Goal: Task Accomplishment & Management: Manage account settings

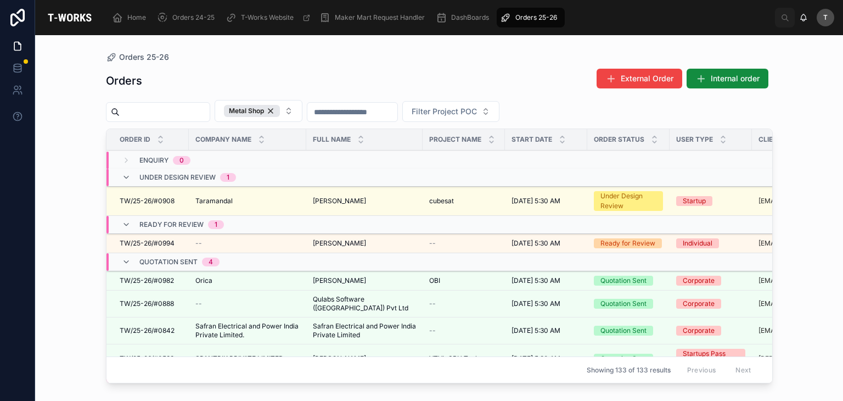
click at [735, 74] on span "Internal order" at bounding box center [735, 78] width 49 height 11
click at [212, 194] on td "Taramandal Taramandal" at bounding box center [247, 201] width 117 height 29
click at [222, 200] on span "Taramandal" at bounding box center [213, 201] width 37 height 9
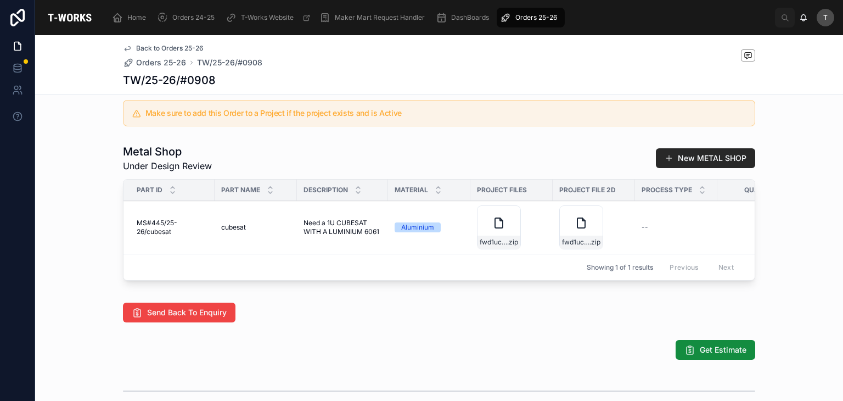
scroll to position [519, 0]
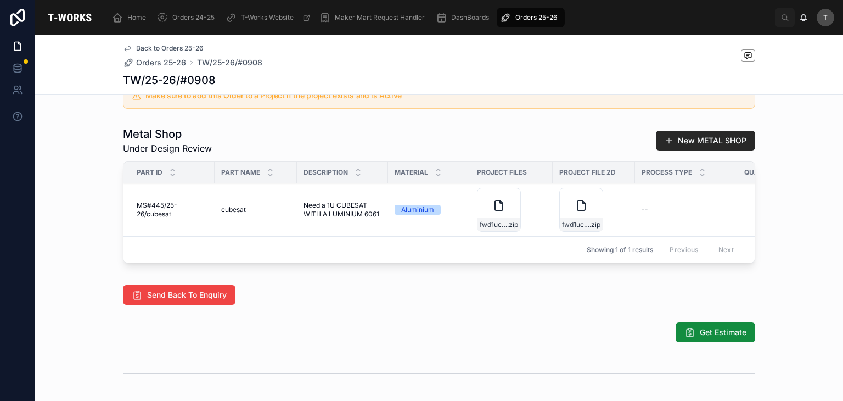
click at [0, 0] on span "Add Files" at bounding box center [0, 0] width 0 height 0
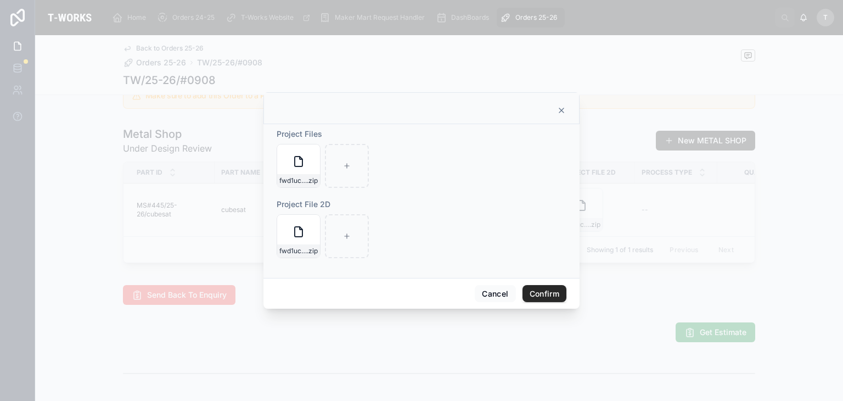
click at [0, 0] on icon "button" at bounding box center [0, 0] width 0 height 0
click at [321, 134] on icon "button" at bounding box center [323, 133] width 5 height 5
click at [0, 0] on icon at bounding box center [0, 0] width 0 height 0
click at [0, 0] on icon "button" at bounding box center [0, 0] width 0 height 0
click at [322, 205] on icon "button" at bounding box center [322, 204] width 0 height 2
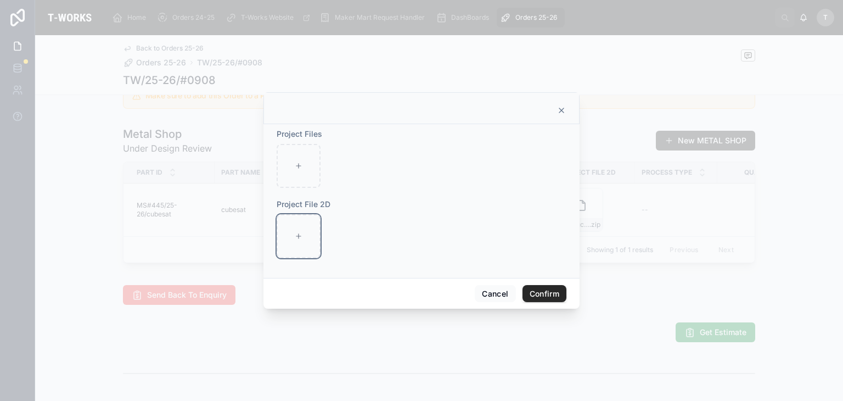
click at [292, 235] on div at bounding box center [299, 236] width 44 height 44
type input "**********"
click at [345, 238] on icon at bounding box center [347, 236] width 8 height 8
type input "**********"
click at [404, 231] on div at bounding box center [395, 236] width 44 height 44
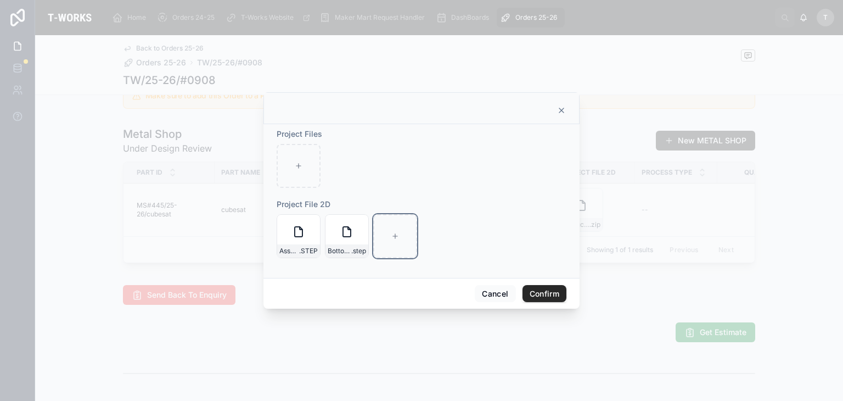
type input "**********"
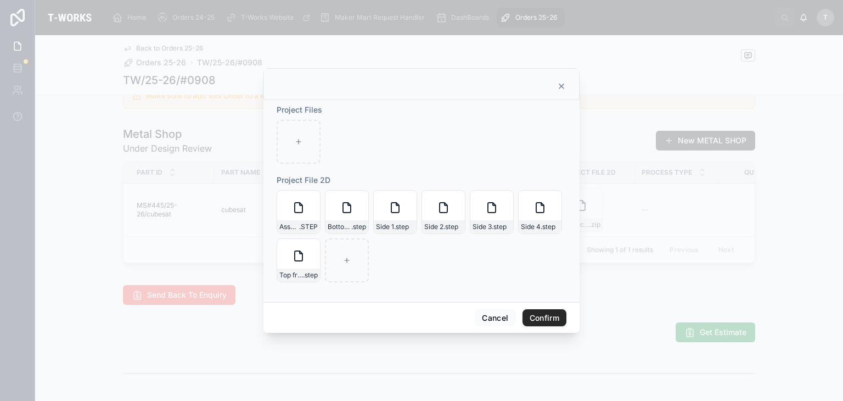
click at [556, 325] on button "Confirm" at bounding box center [545, 318] width 44 height 18
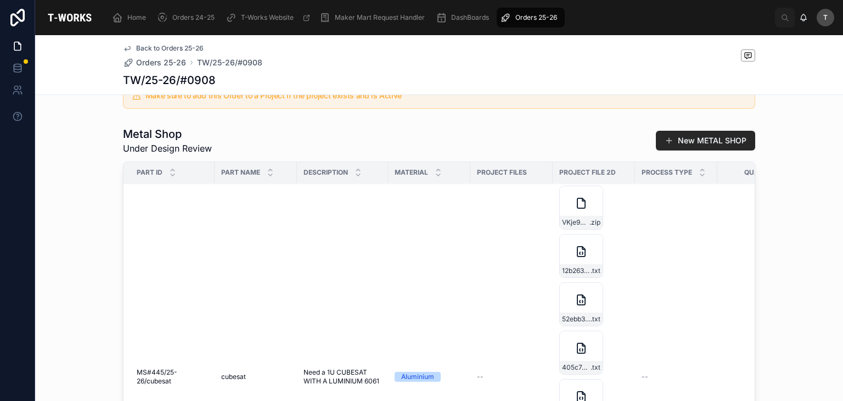
scroll to position [0, 0]
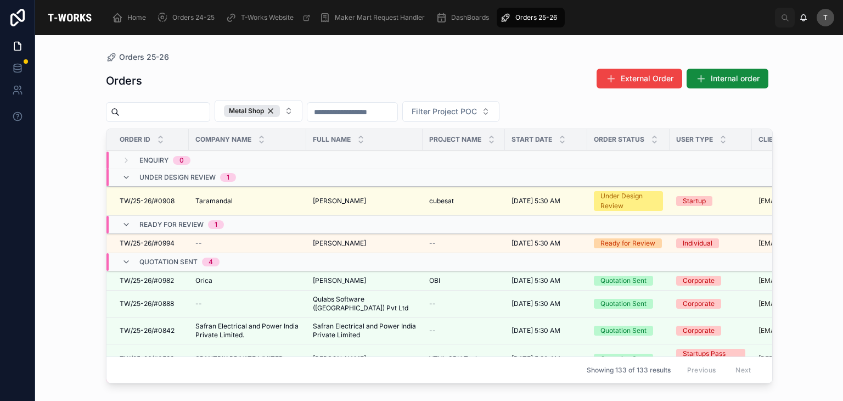
click at [326, 203] on span "[PERSON_NAME]" at bounding box center [339, 201] width 53 height 9
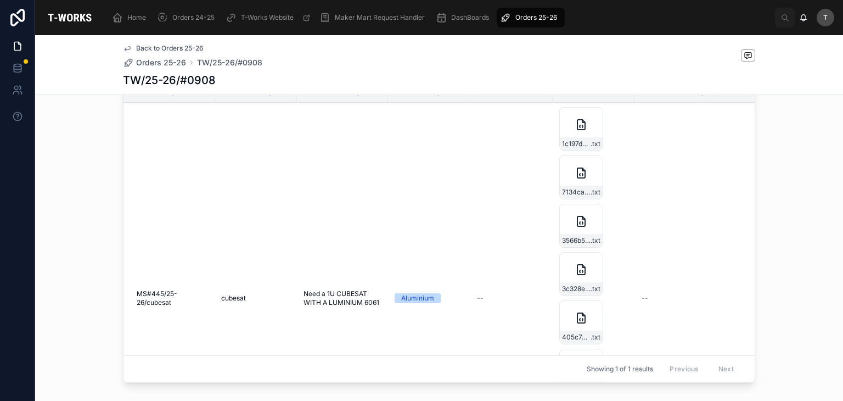
scroll to position [594, 0]
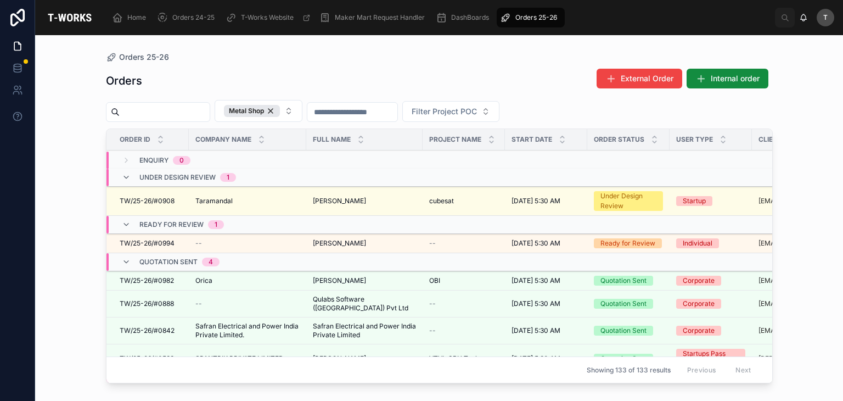
click at [195, 80] on div "Orders External Order Internal order" at bounding box center [439, 80] width 667 height 25
click at [280, 115] on div "Metal Shop" at bounding box center [252, 111] width 56 height 12
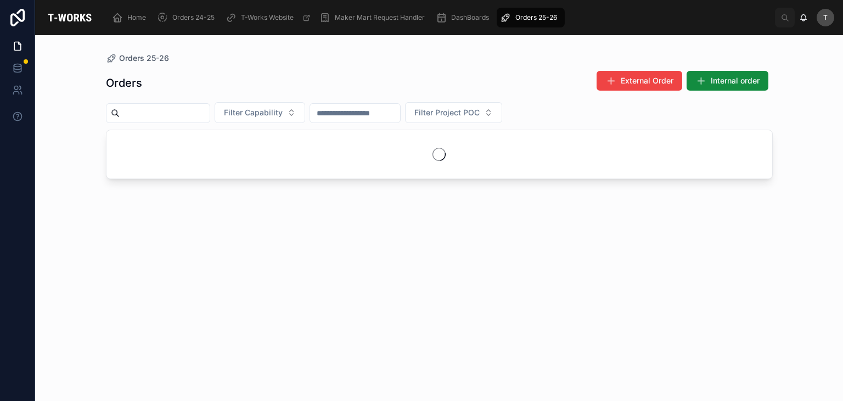
click at [297, 82] on div "Orders External Order Internal order" at bounding box center [439, 82] width 667 height 25
click at [189, 15] on span "Orders 24-25" at bounding box center [193, 17] width 42 height 9
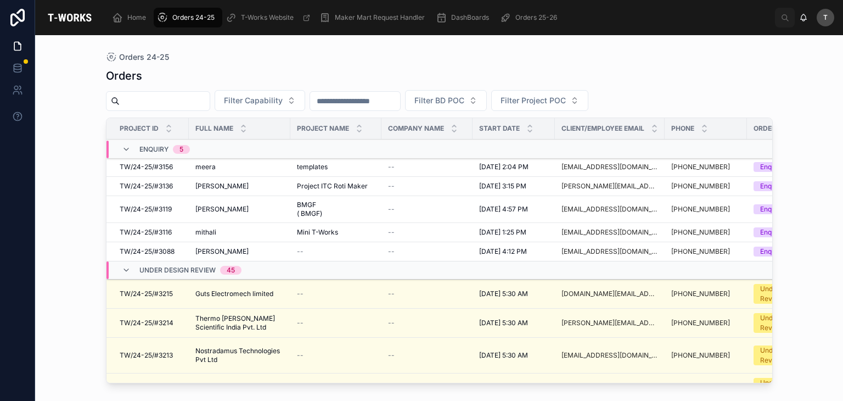
click at [194, 103] on input "text" at bounding box center [165, 100] width 90 height 15
click at [305, 100] on button "Filter Capability" at bounding box center [260, 100] width 91 height 21
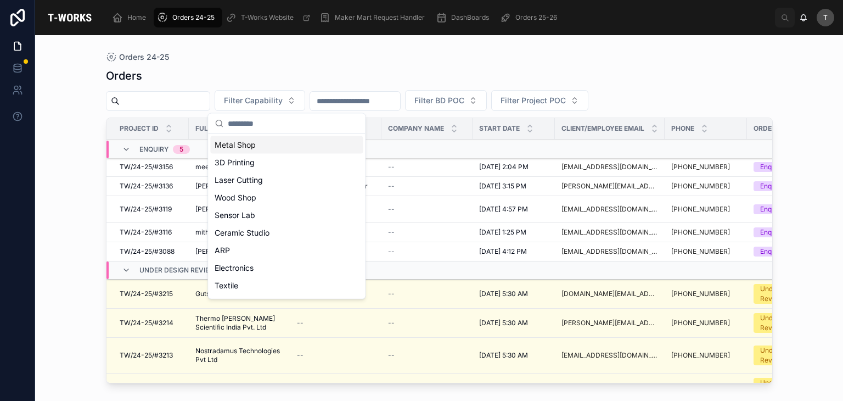
click at [249, 144] on div "Metal Shop" at bounding box center [286, 145] width 153 height 18
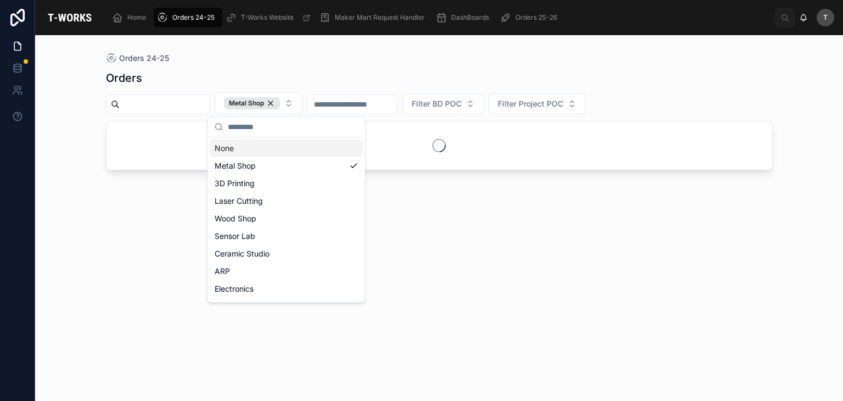
click at [268, 60] on div "Orders 24-25" at bounding box center [439, 58] width 667 height 11
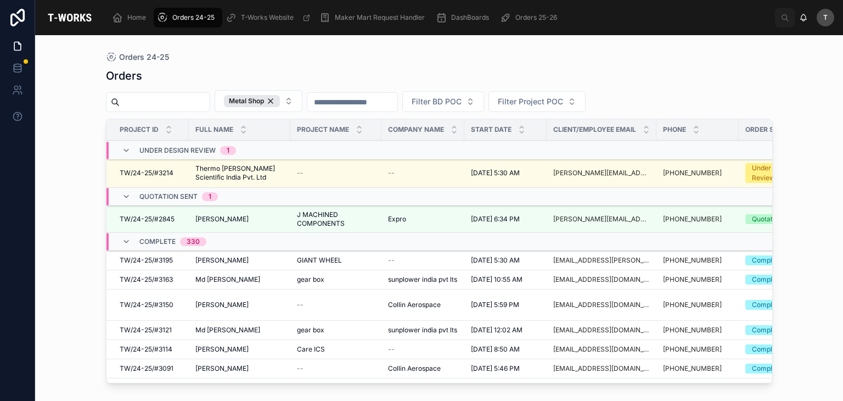
click at [145, 240] on span "Complete" at bounding box center [157, 241] width 36 height 9
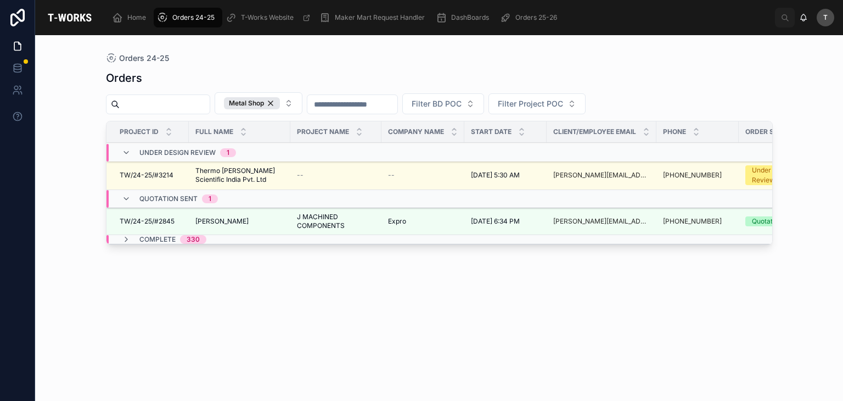
click at [154, 289] on div "Orders Metal Shop Filter BD POC Filter Project POC Project ID Full Name Project…" at bounding box center [439, 226] width 667 height 324
click at [280, 100] on div "Metal Shop" at bounding box center [252, 103] width 56 height 12
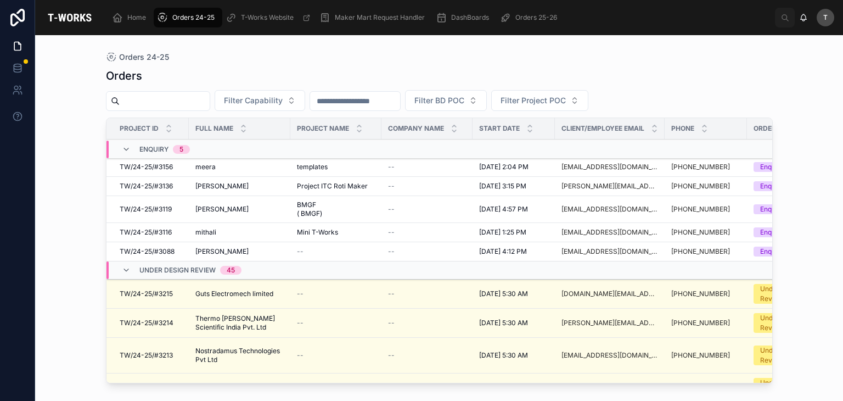
click at [528, 19] on span "Orders 25-26" at bounding box center [536, 17] width 42 height 9
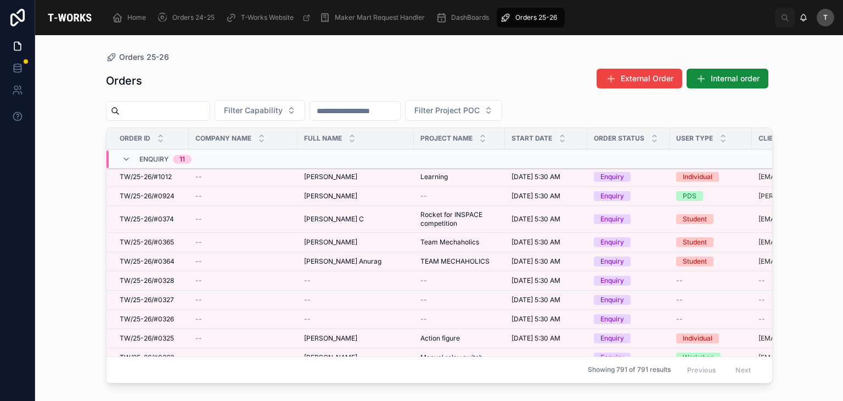
click at [210, 106] on input "text" at bounding box center [165, 110] width 90 height 15
type input "****"
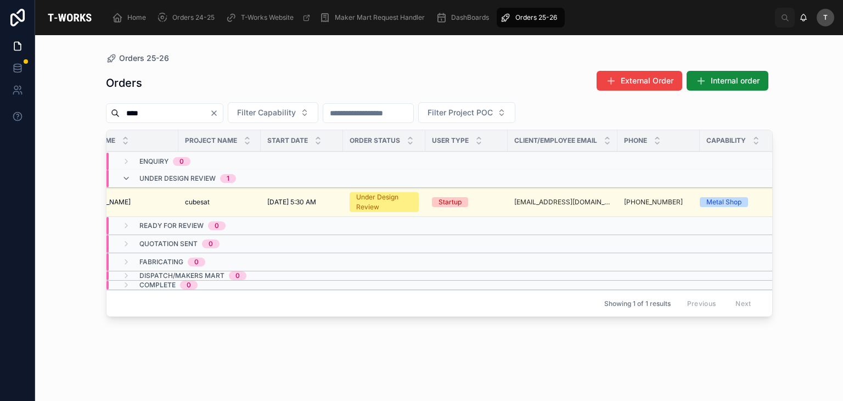
scroll to position [0, 237]
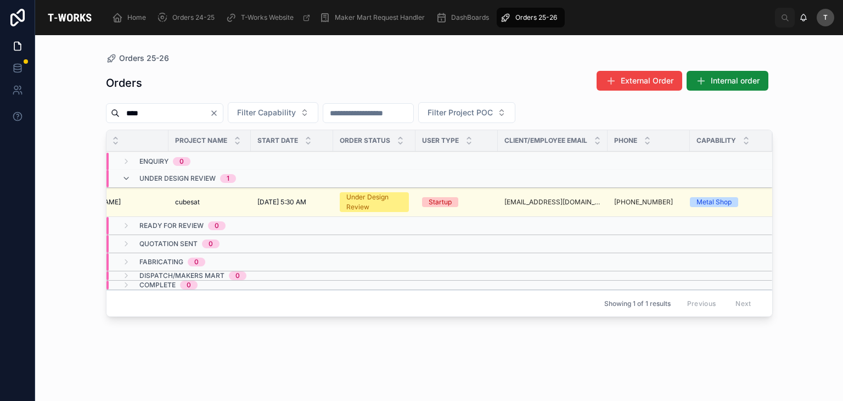
click at [465, 369] on div "Orders External Order Internal order **** Filter Capability Filter Project POC …" at bounding box center [439, 226] width 667 height 324
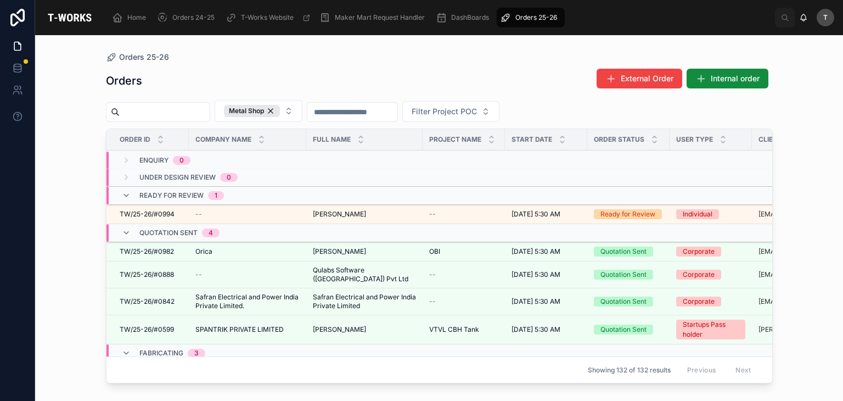
click at [280, 108] on div "Metal Shop" at bounding box center [252, 111] width 56 height 12
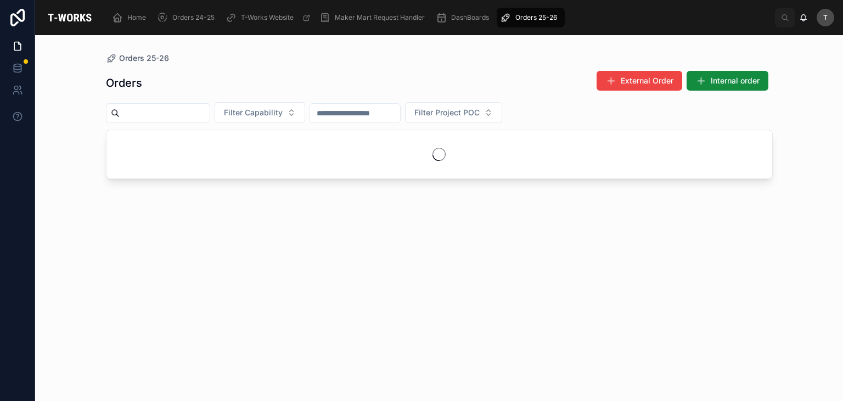
click at [190, 113] on input "text" at bounding box center [165, 112] width 90 height 15
type input "****"
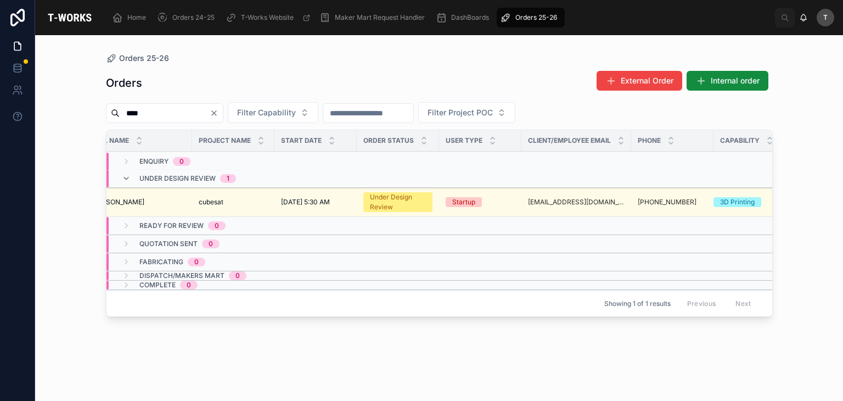
scroll to position [0, 237]
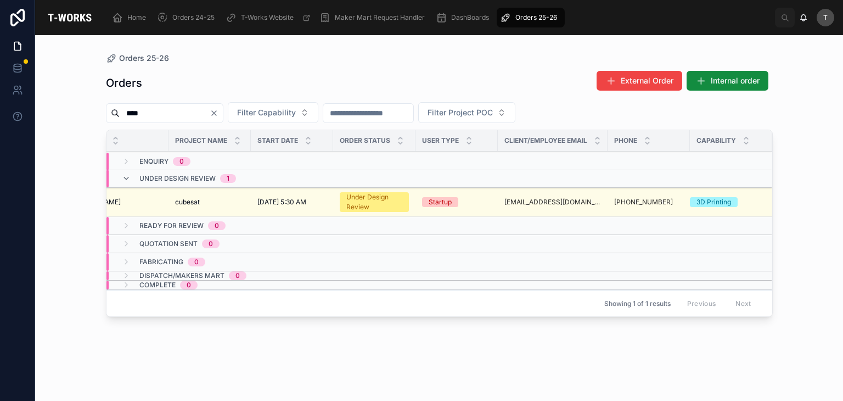
drag, startPoint x: 237, startPoint y: 109, endPoint x: 285, endPoint y: 111, distance: 48.3
click at [218, 109] on icon "Clear" at bounding box center [214, 113] width 9 height 9
drag, startPoint x: 316, startPoint y: 113, endPoint x: 310, endPoint y: 115, distance: 5.7
click at [305, 114] on button "Filter Capability" at bounding box center [260, 112] width 91 height 21
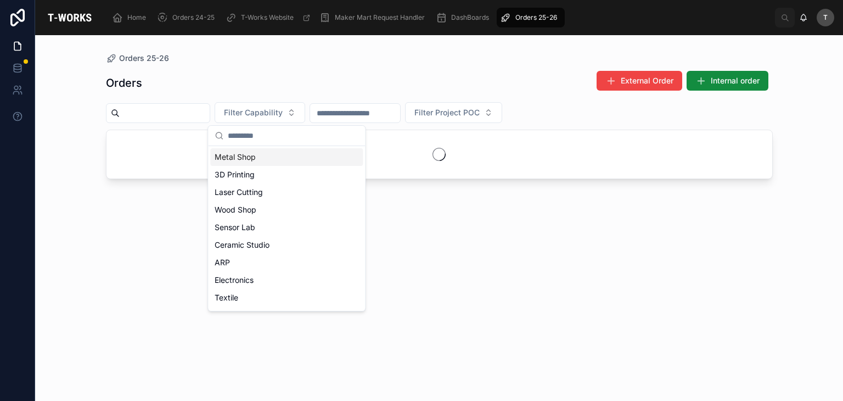
drag, startPoint x: 259, startPoint y: 156, endPoint x: 276, endPoint y: 103, distance: 55.2
click at [259, 155] on div "Metal Shop" at bounding box center [286, 157] width 153 height 18
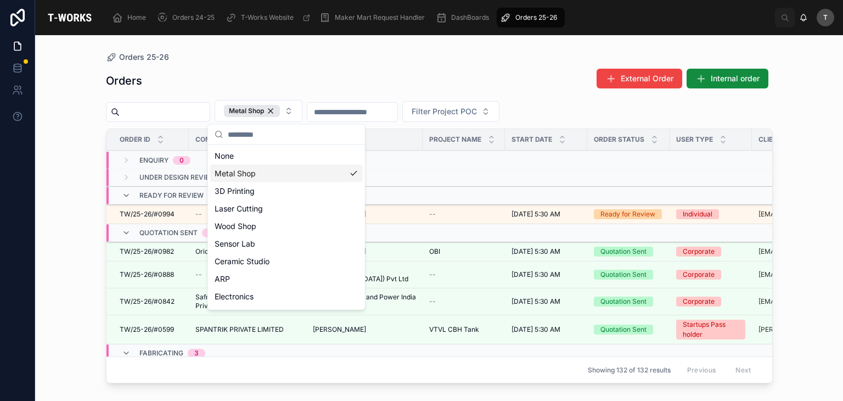
click at [284, 86] on div "Orders External Order Internal order" at bounding box center [439, 80] width 667 height 25
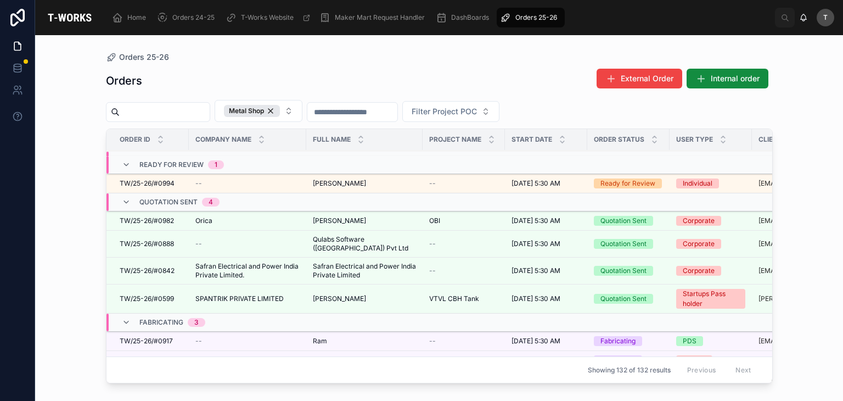
scroll to position [80, 0]
